Goal: Information Seeking & Learning: Learn about a topic

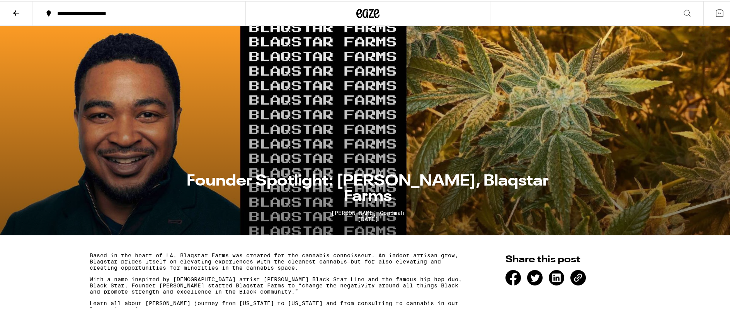
scroll to position [13, 0]
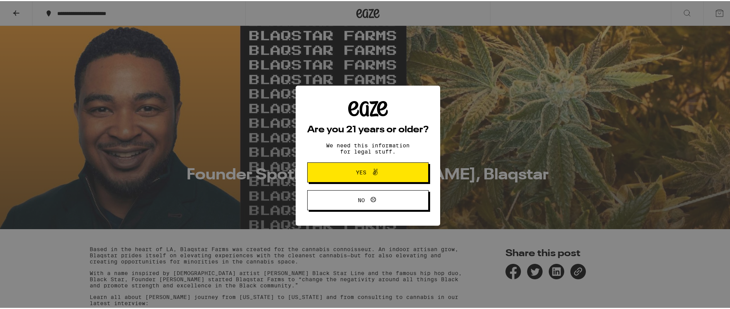
click at [371, 171] on icon at bounding box center [375, 171] width 9 height 9
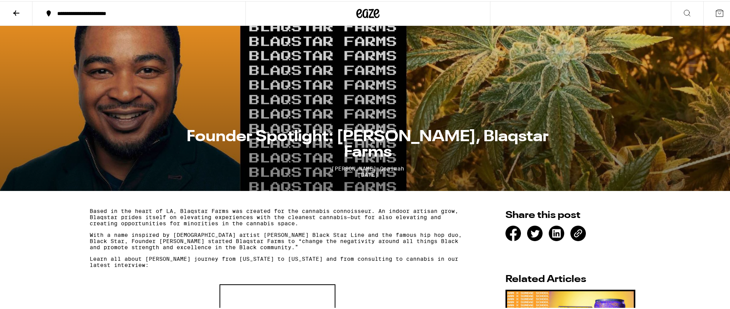
scroll to position [90, 0]
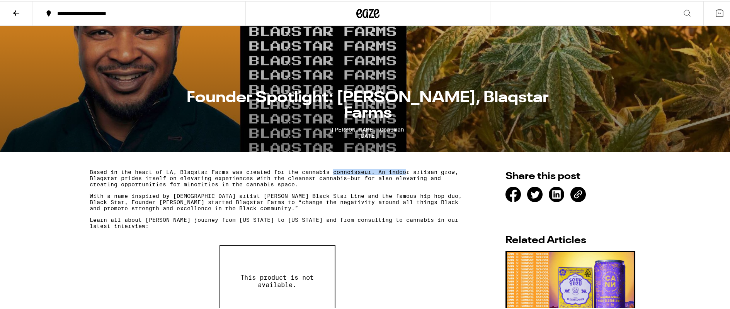
drag, startPoint x: 333, startPoint y: 172, endPoint x: 343, endPoint y: 173, distance: 9.7
click at [406, 170] on p "Based in the heart of LA, Blaqstar Farms was created for the cannabis connoisse…" at bounding box center [277, 177] width 375 height 19
drag, startPoint x: 151, startPoint y: 178, endPoint x: 207, endPoint y: 184, distance: 56.3
click at [207, 182] on p "Based in the heart of LA, Blaqstar Farms was created for the cannabis connoisse…" at bounding box center [277, 177] width 375 height 19
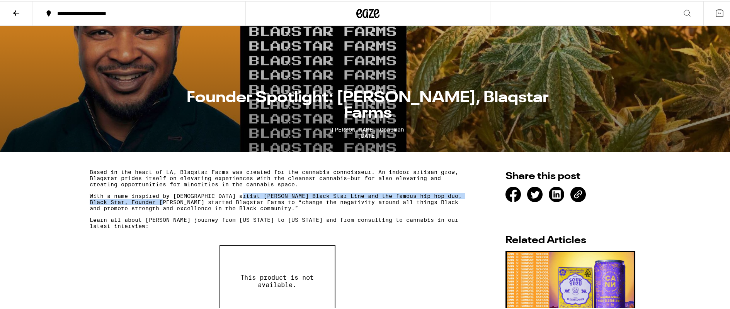
drag, startPoint x: 193, startPoint y: 202, endPoint x: 241, endPoint y: 198, distance: 47.7
click at [241, 198] on p "With a name inspired by [DEMOGRAPHIC_DATA] artist [PERSON_NAME] Black Star Line…" at bounding box center [277, 201] width 375 height 19
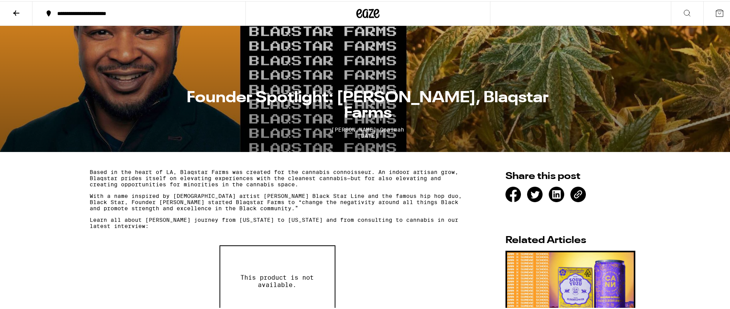
click at [109, 209] on p "With a name inspired by [DEMOGRAPHIC_DATA] artist [PERSON_NAME] Black Star Line…" at bounding box center [277, 201] width 375 height 19
drag, startPoint x: 165, startPoint y: 202, endPoint x: 233, endPoint y: 202, distance: 68.4
click at [233, 202] on p "With a name inspired by [DEMOGRAPHIC_DATA] artist [PERSON_NAME] Black Star Line…" at bounding box center [277, 201] width 375 height 19
drag, startPoint x: 289, startPoint y: 205, endPoint x: 382, endPoint y: 206, distance: 93.1
click at [382, 206] on p "With a name inspired by [DEMOGRAPHIC_DATA] artist [PERSON_NAME] Black Star Line…" at bounding box center [277, 201] width 375 height 19
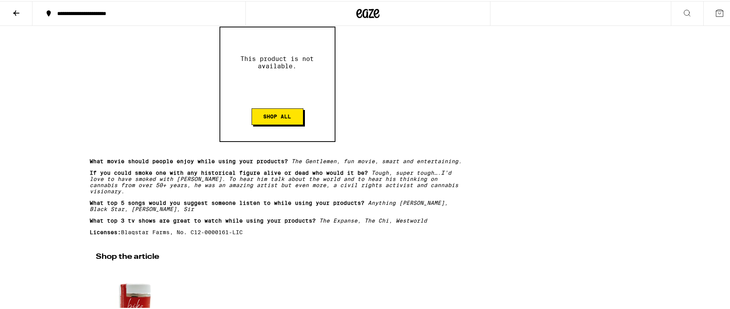
scroll to position [643, 0]
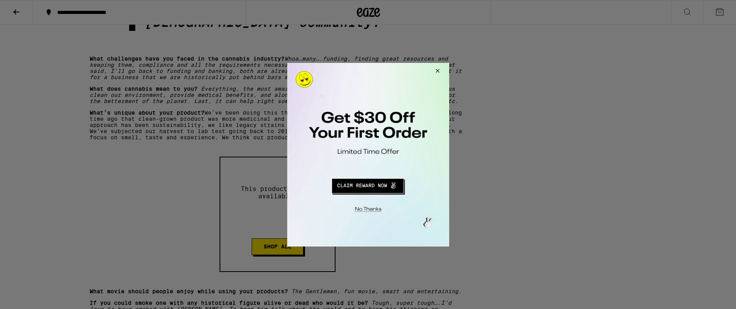
click at [435, 69] on button "Close Modal" at bounding box center [435, 72] width 21 height 19
